Goal: Book appointment/travel/reservation

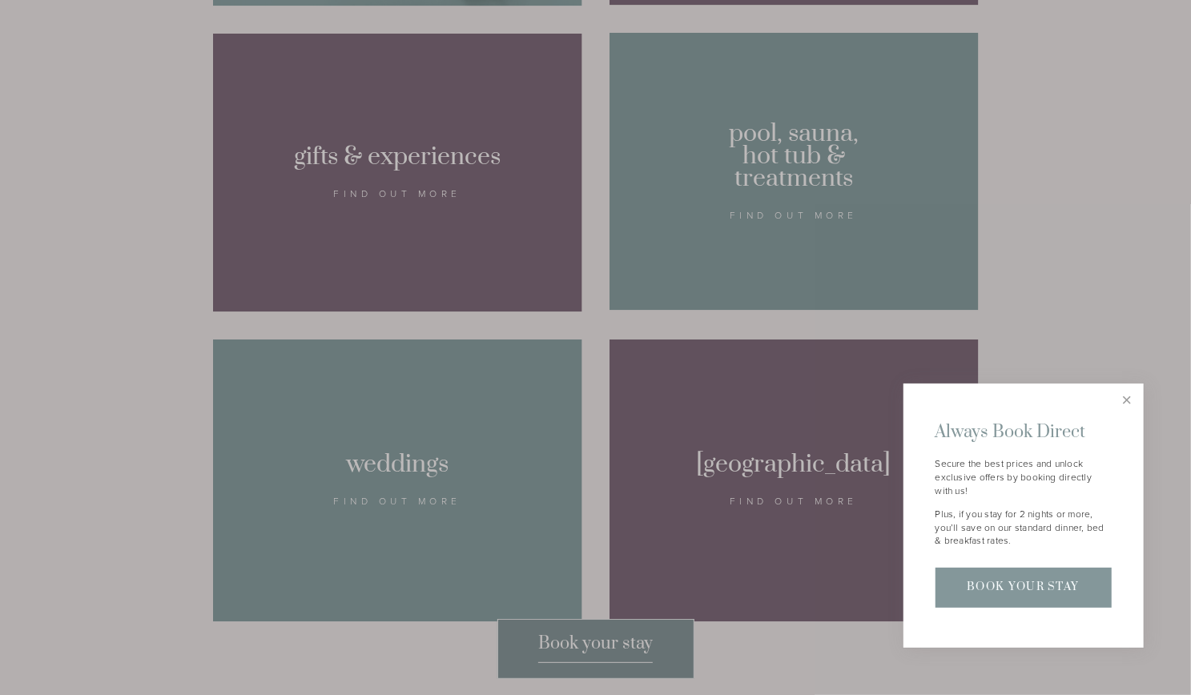
scroll to position [1549, 0]
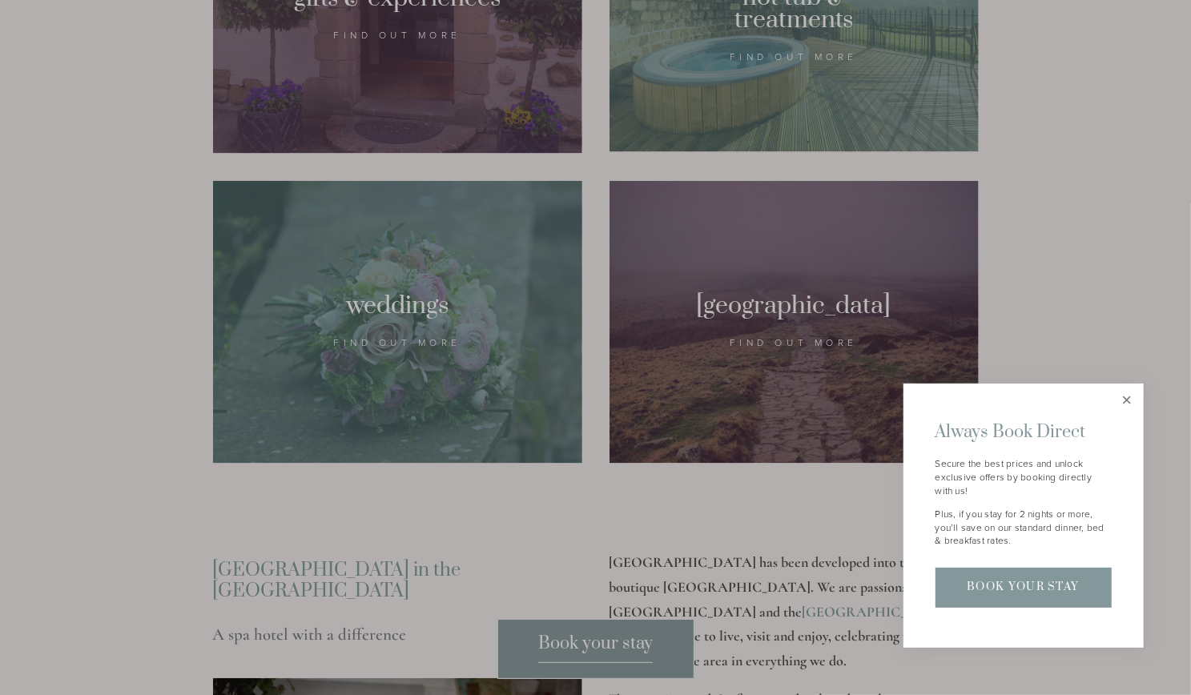
click at [1124, 400] on link "Close" at bounding box center [1126, 400] width 28 height 28
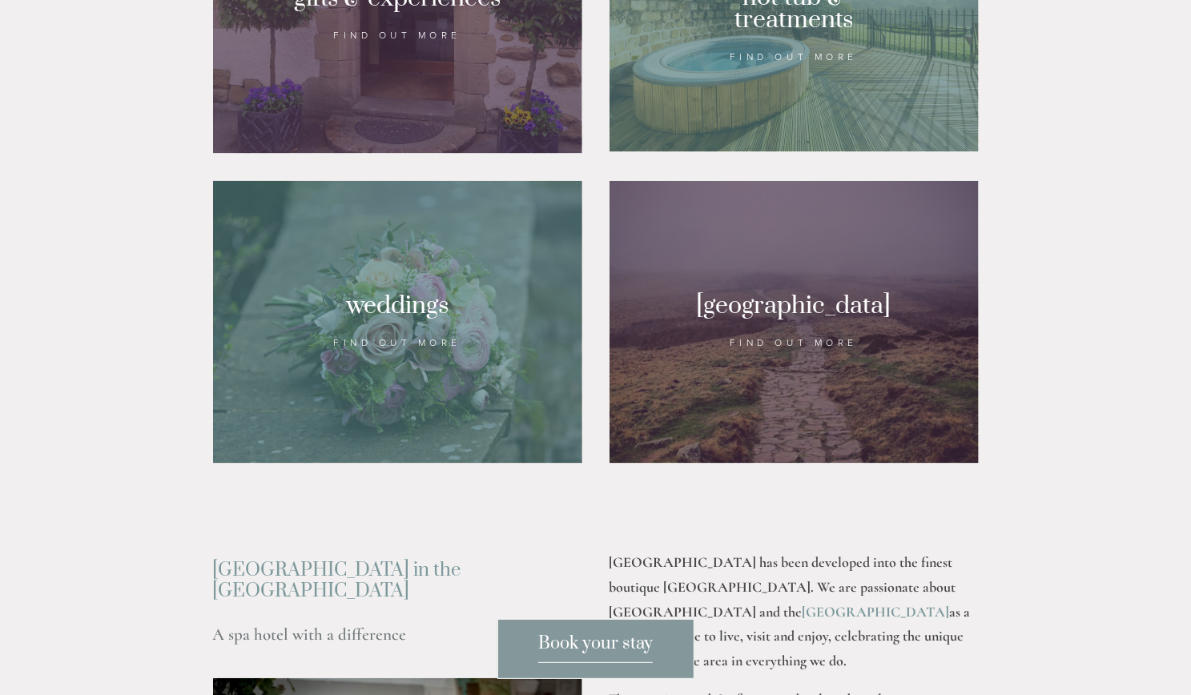
click at [599, 646] on span "Book your stay" at bounding box center [595, 648] width 115 height 30
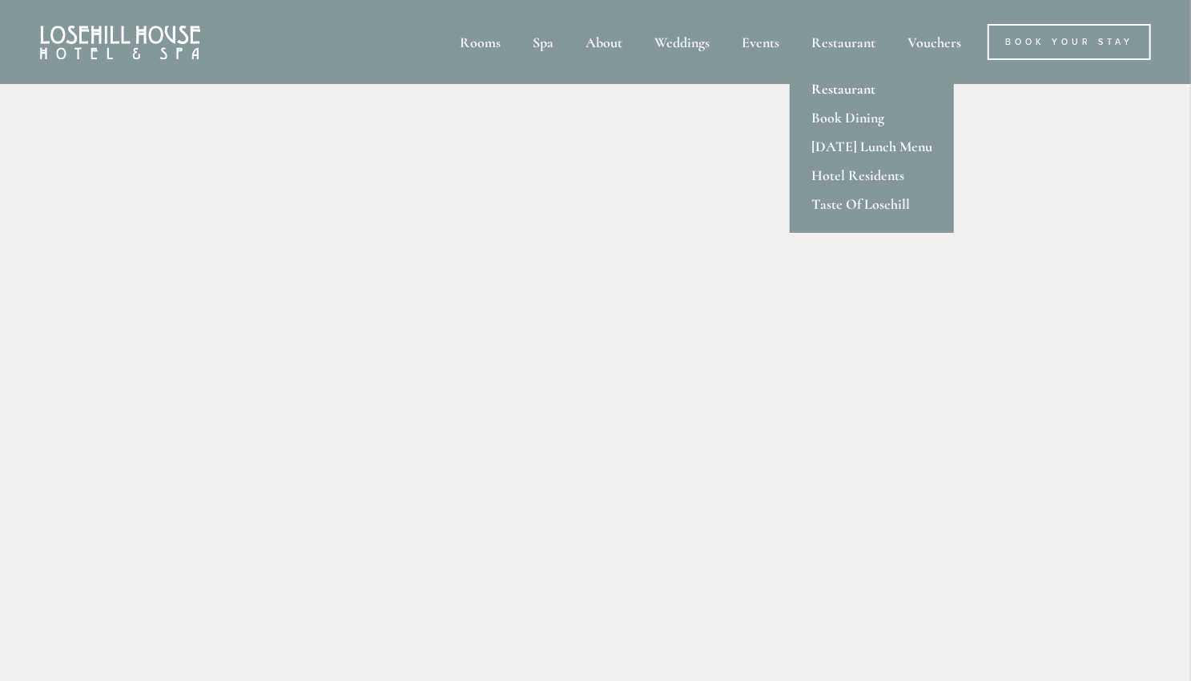
click at [836, 90] on link "Restaurant" at bounding box center [872, 88] width 164 height 29
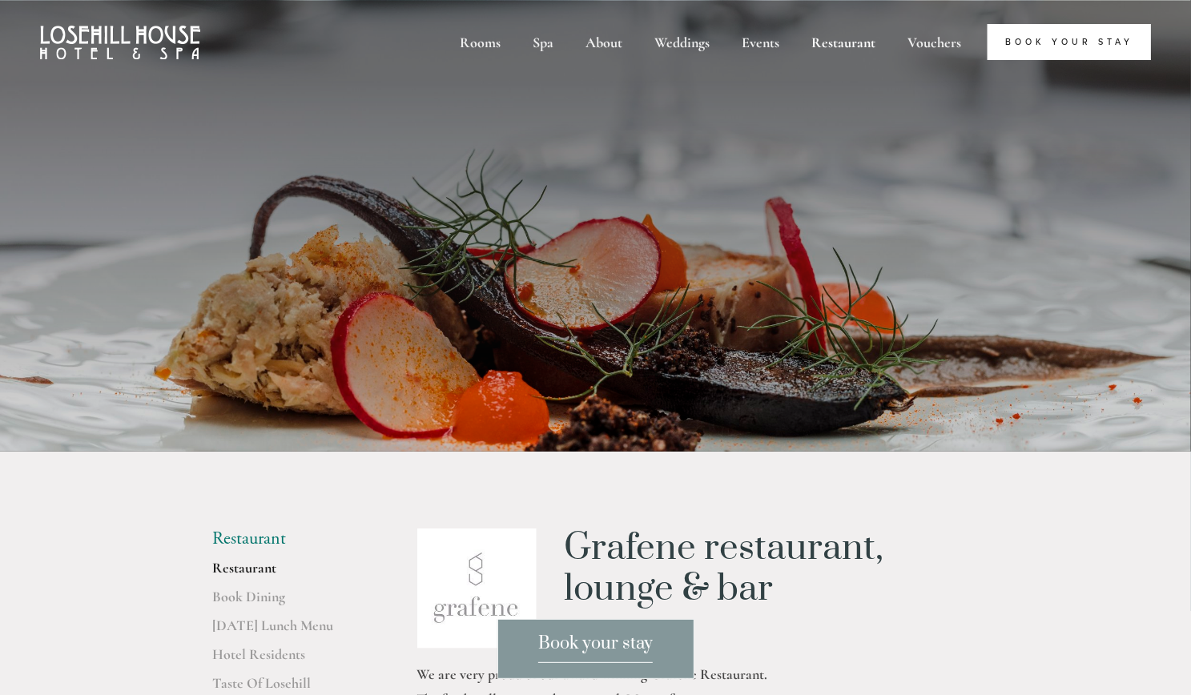
click at [1051, 39] on link "Book Your Stay" at bounding box center [1068, 42] width 163 height 36
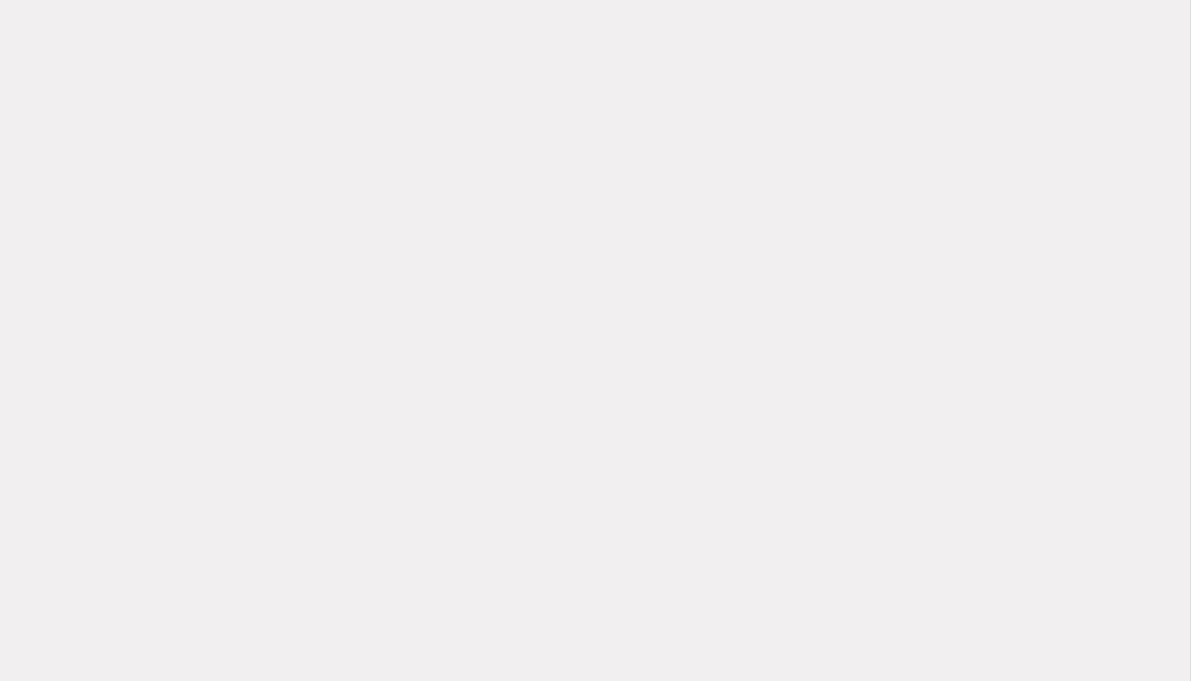
scroll to position [228, 0]
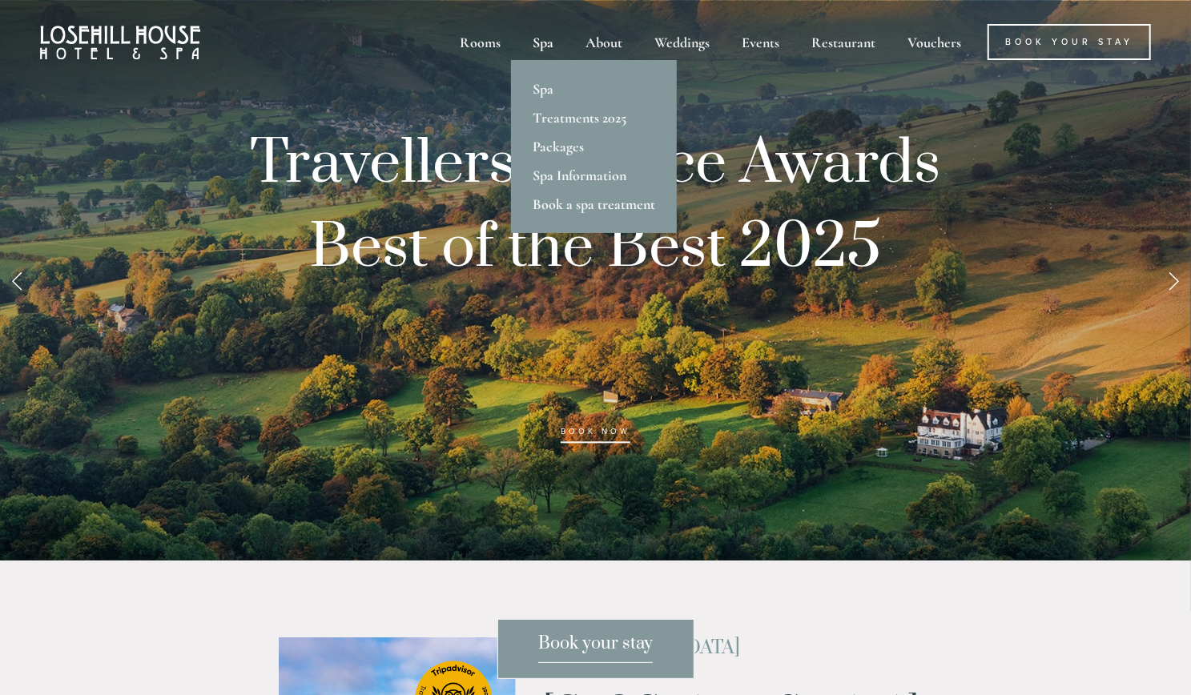
click at [543, 44] on div "Spa" at bounding box center [543, 42] width 50 height 36
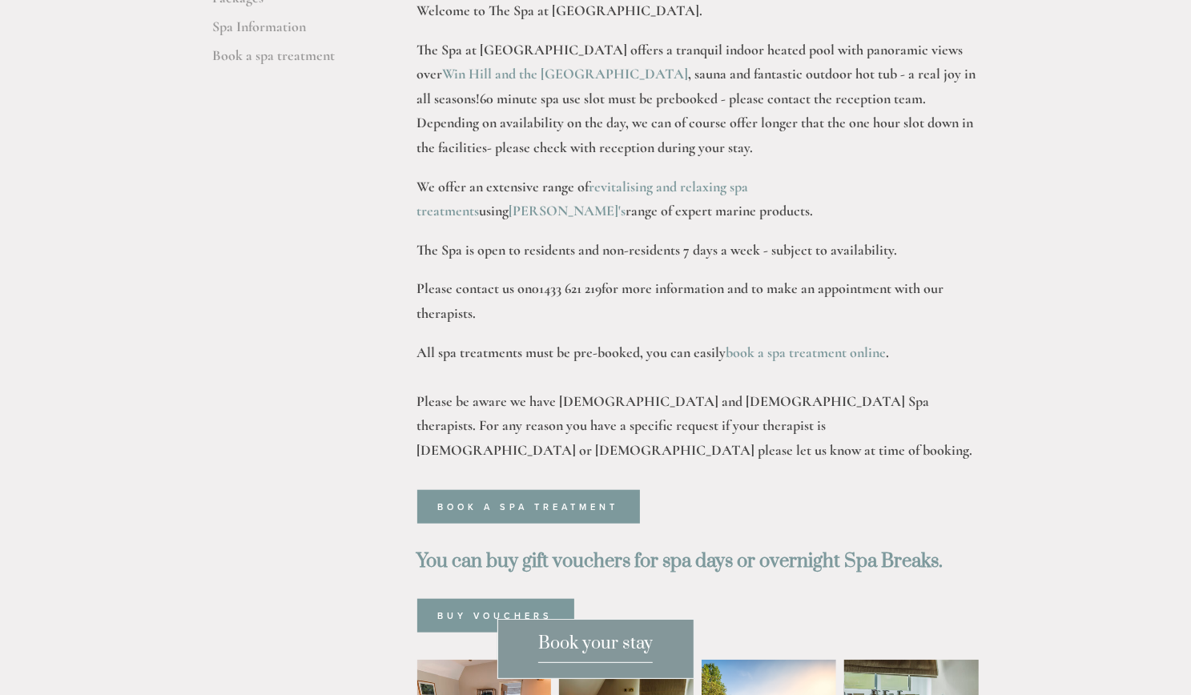
scroll to position [627, 0]
click at [470, 491] on link "Book a spa treatment" at bounding box center [528, 508] width 223 height 34
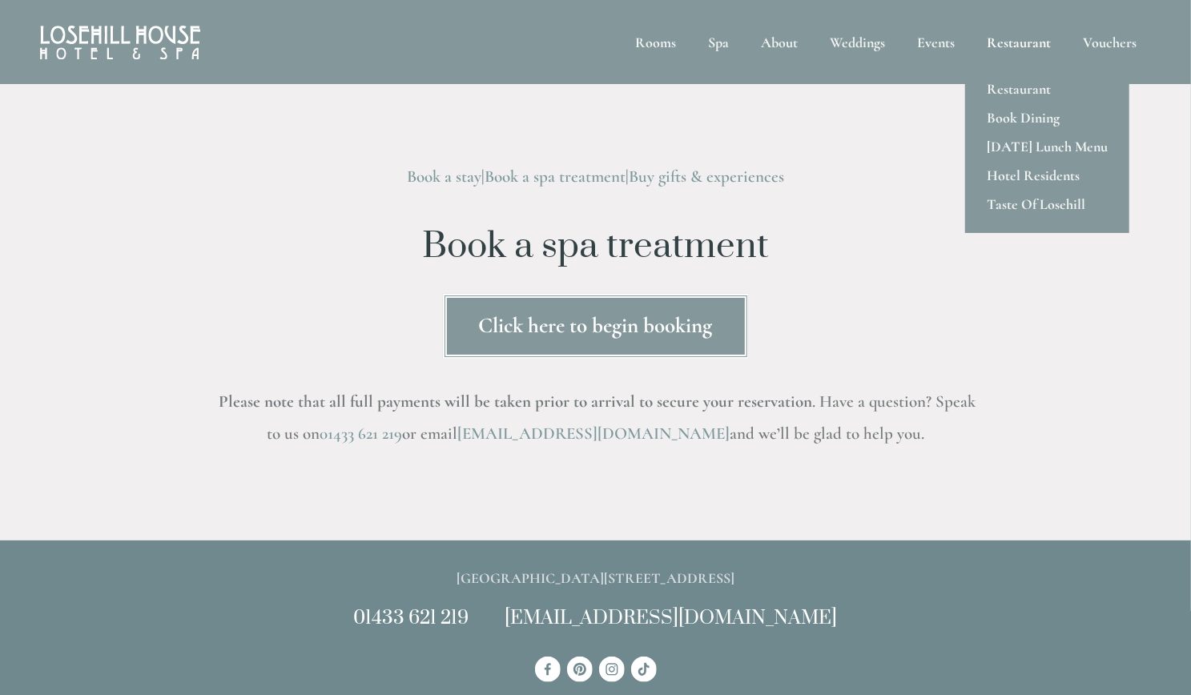
click at [1039, 45] on div "Restaurant" at bounding box center [1018, 42] width 93 height 36
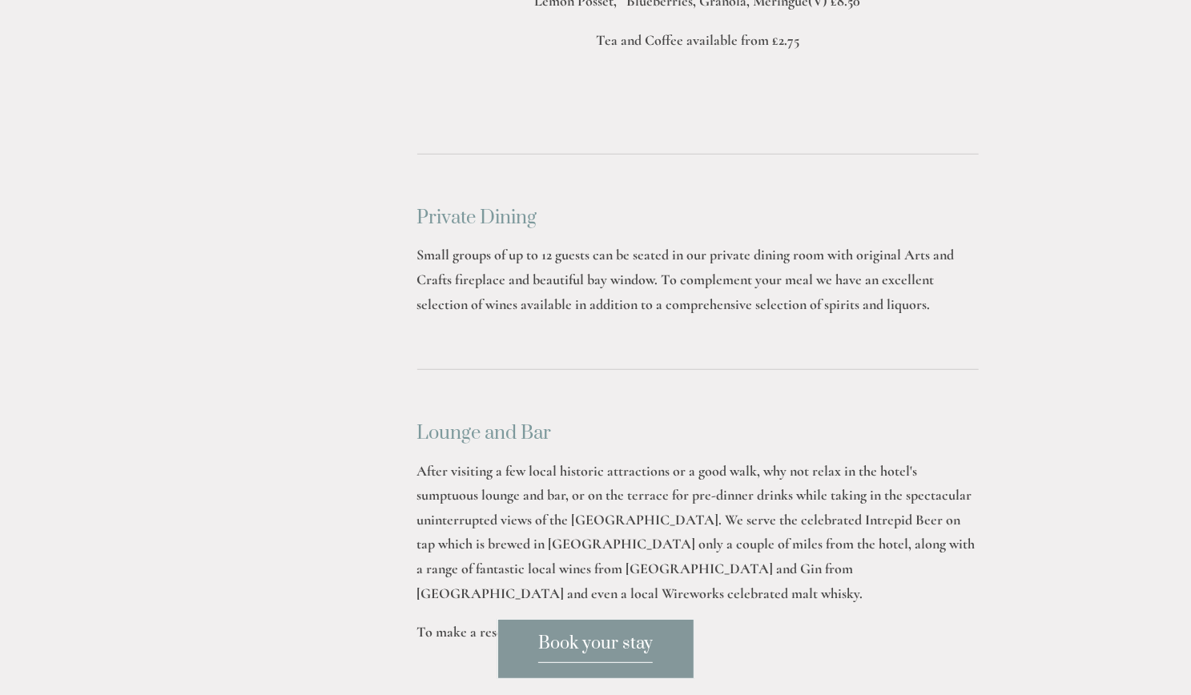
scroll to position [4043, 0]
